Goal: Task Accomplishment & Management: Complete application form

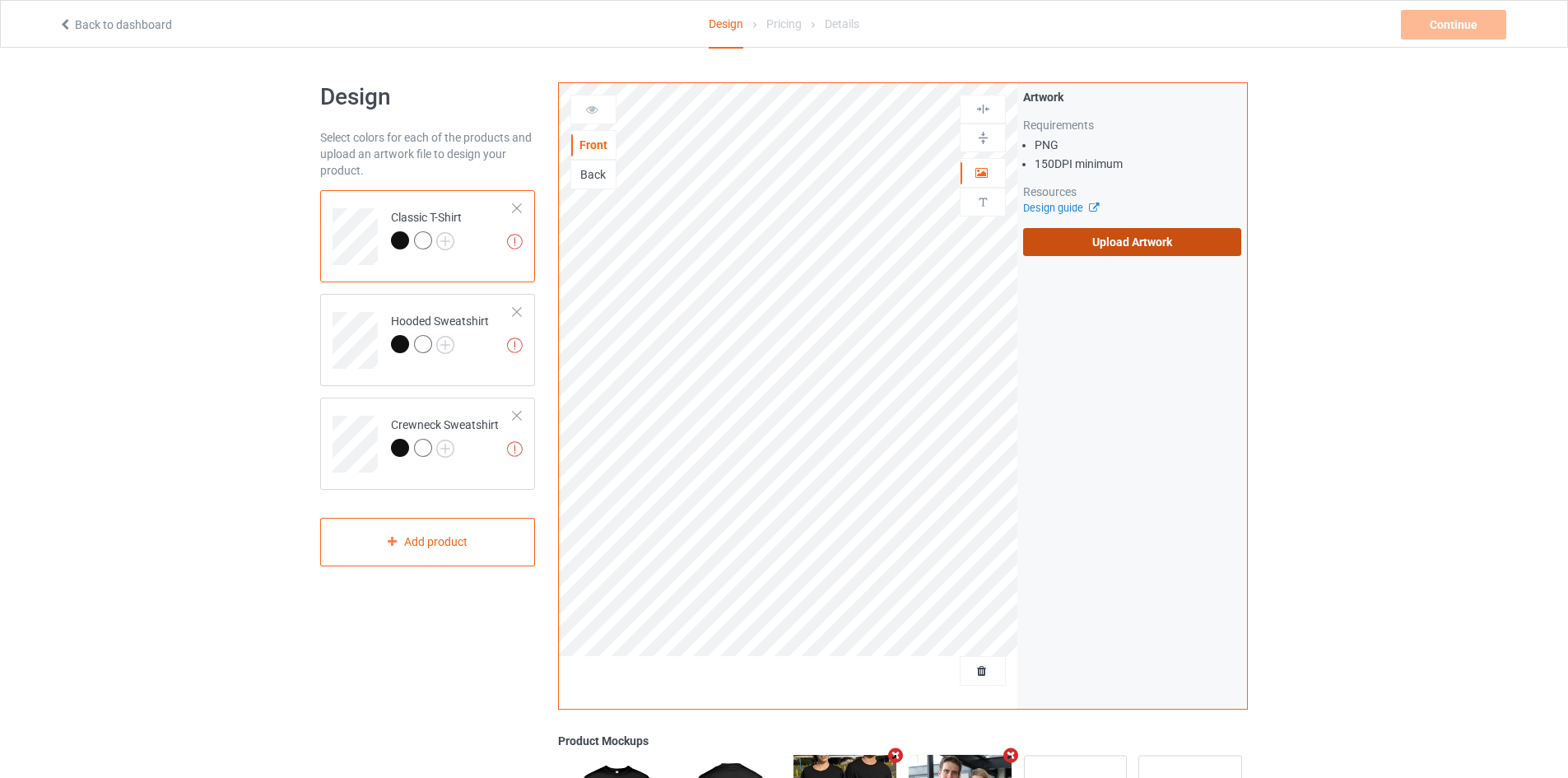
click at [1151, 242] on label "Upload Artwork" at bounding box center [1132, 242] width 218 height 28
click at [0, 0] on input "Upload Artwork" at bounding box center [0, 0] width 0 height 0
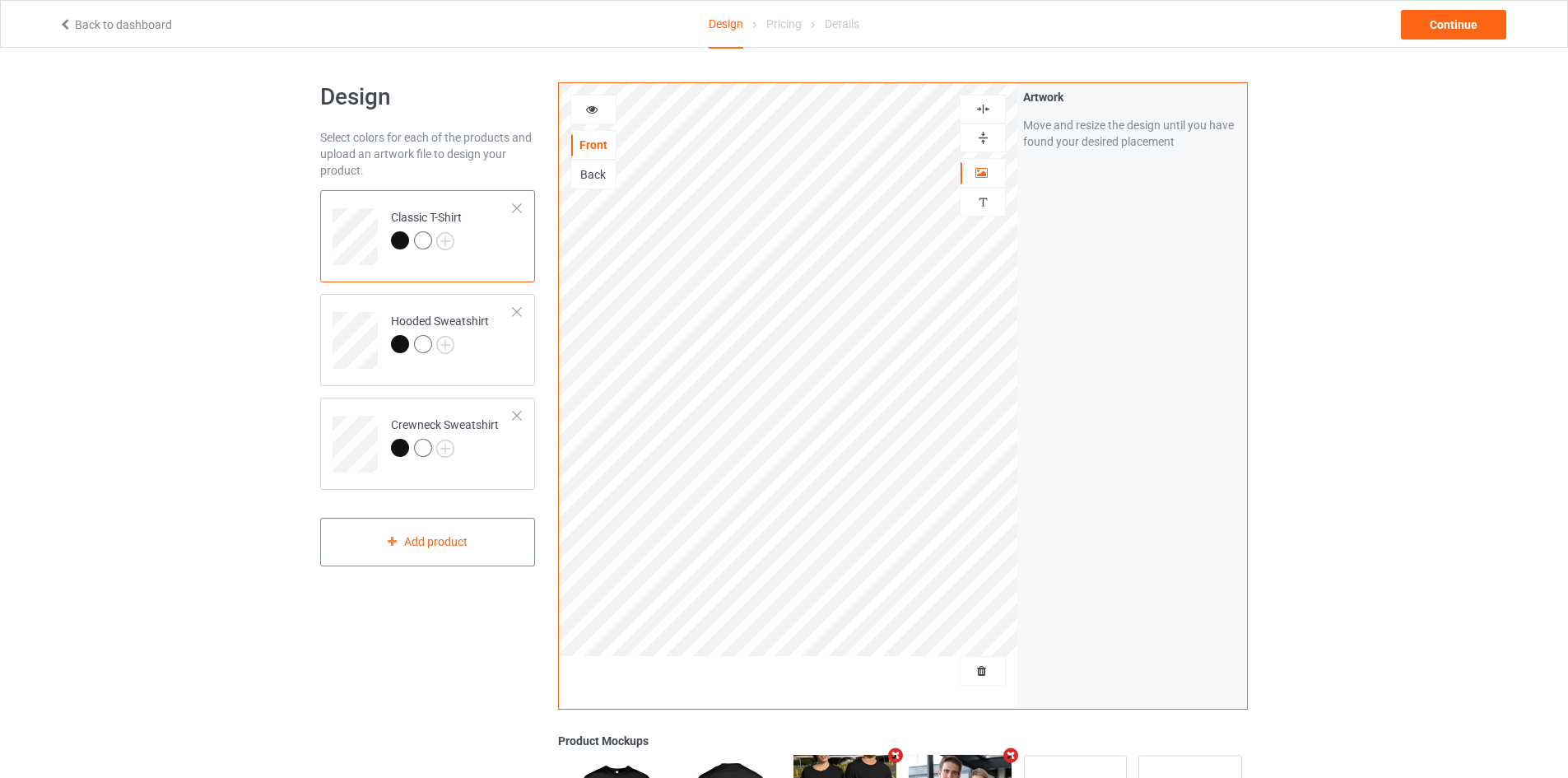
click at [982, 137] on img at bounding box center [984, 138] width 16 height 16
click at [980, 104] on img at bounding box center [984, 109] width 16 height 16
click at [1459, 28] on div "Continue" at bounding box center [1453, 25] width 105 height 30
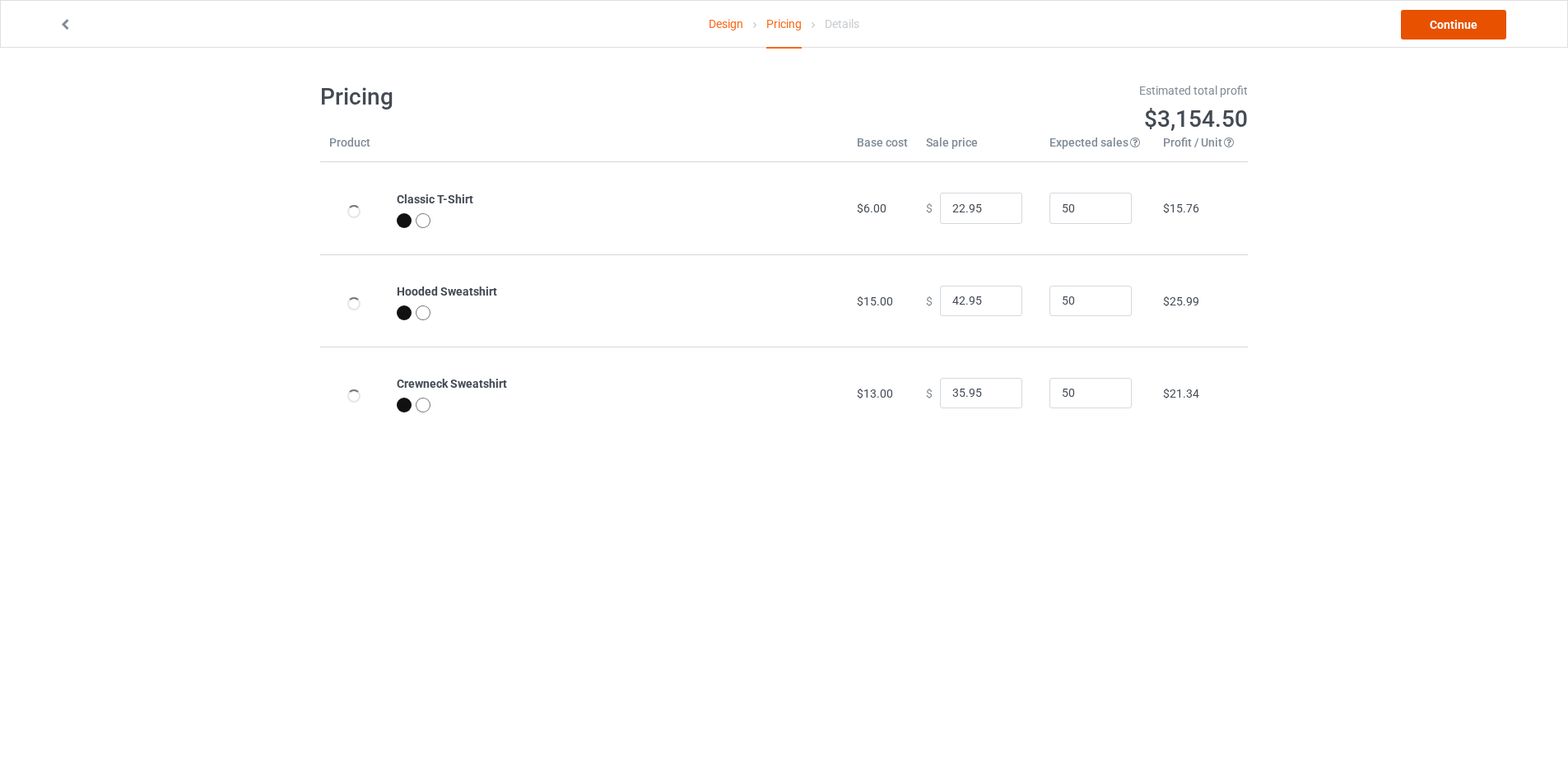
click at [1461, 15] on link "Continue" at bounding box center [1453, 25] width 105 height 30
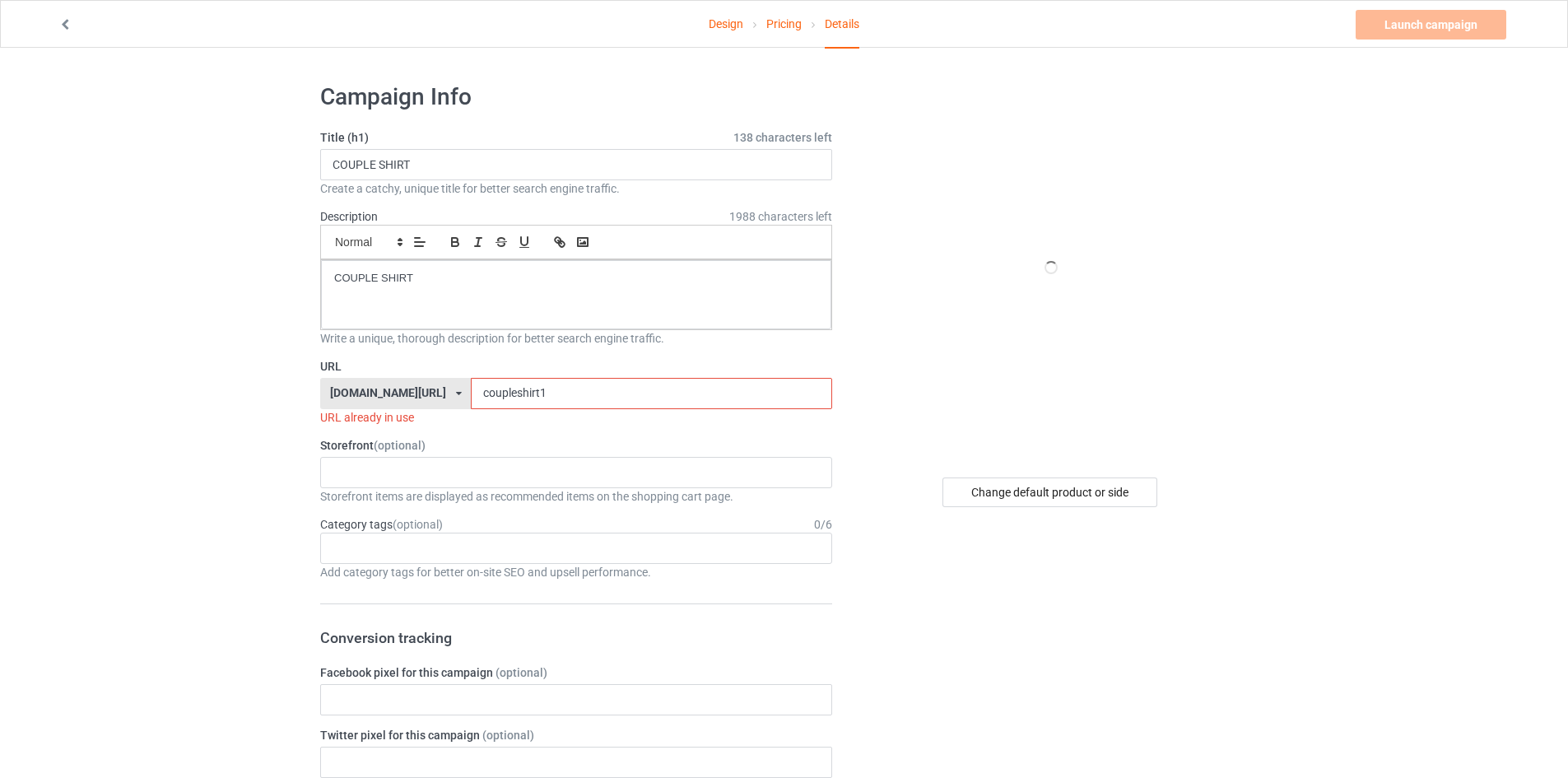
click at [477, 392] on input "coupleshirt1" at bounding box center [651, 393] width 361 height 31
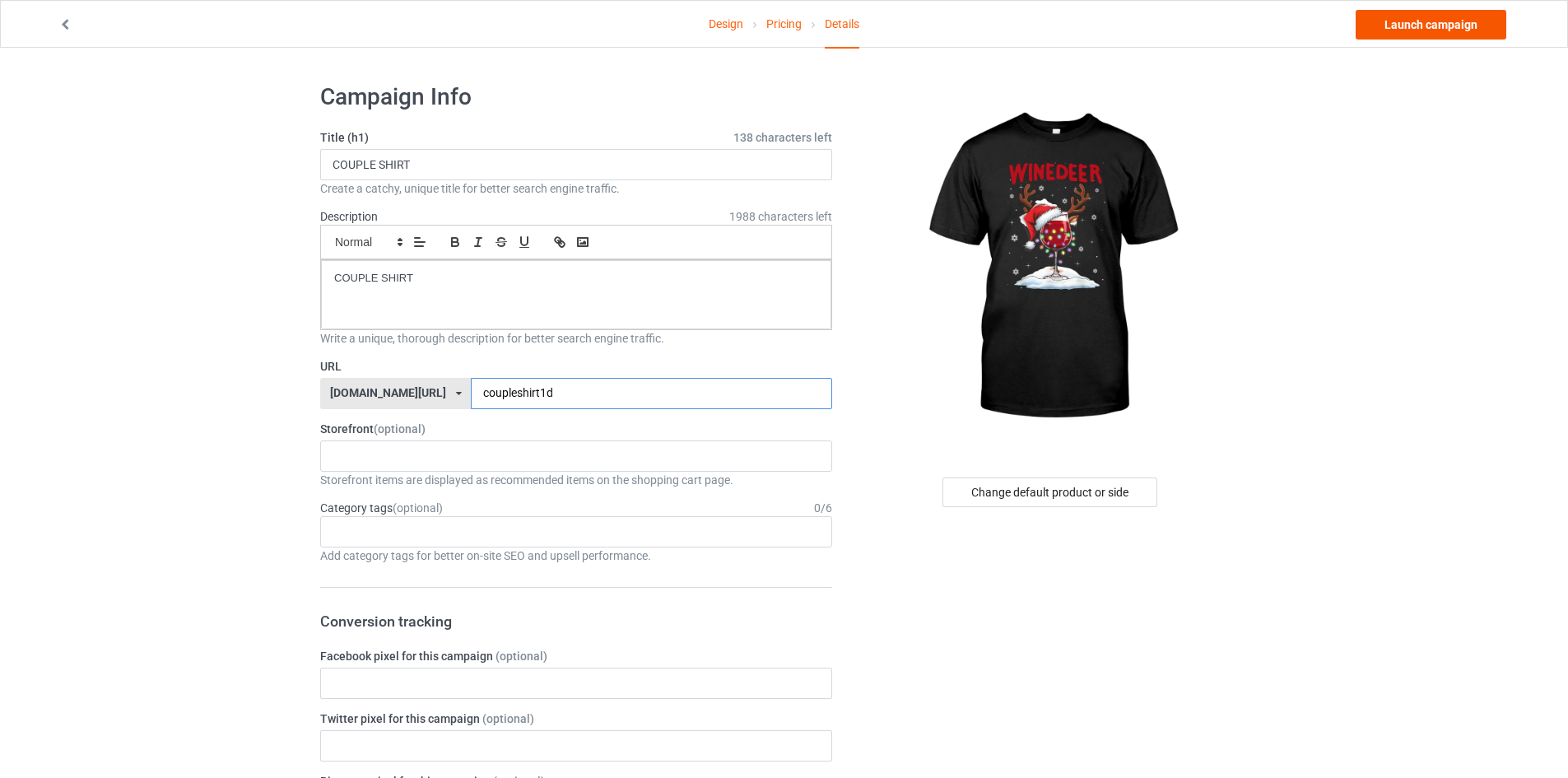
type input "coupleshirt1d"
click at [1472, 22] on link "Launch campaign" at bounding box center [1430, 25] width 151 height 30
